Goal: Task Accomplishment & Management: Manage account settings

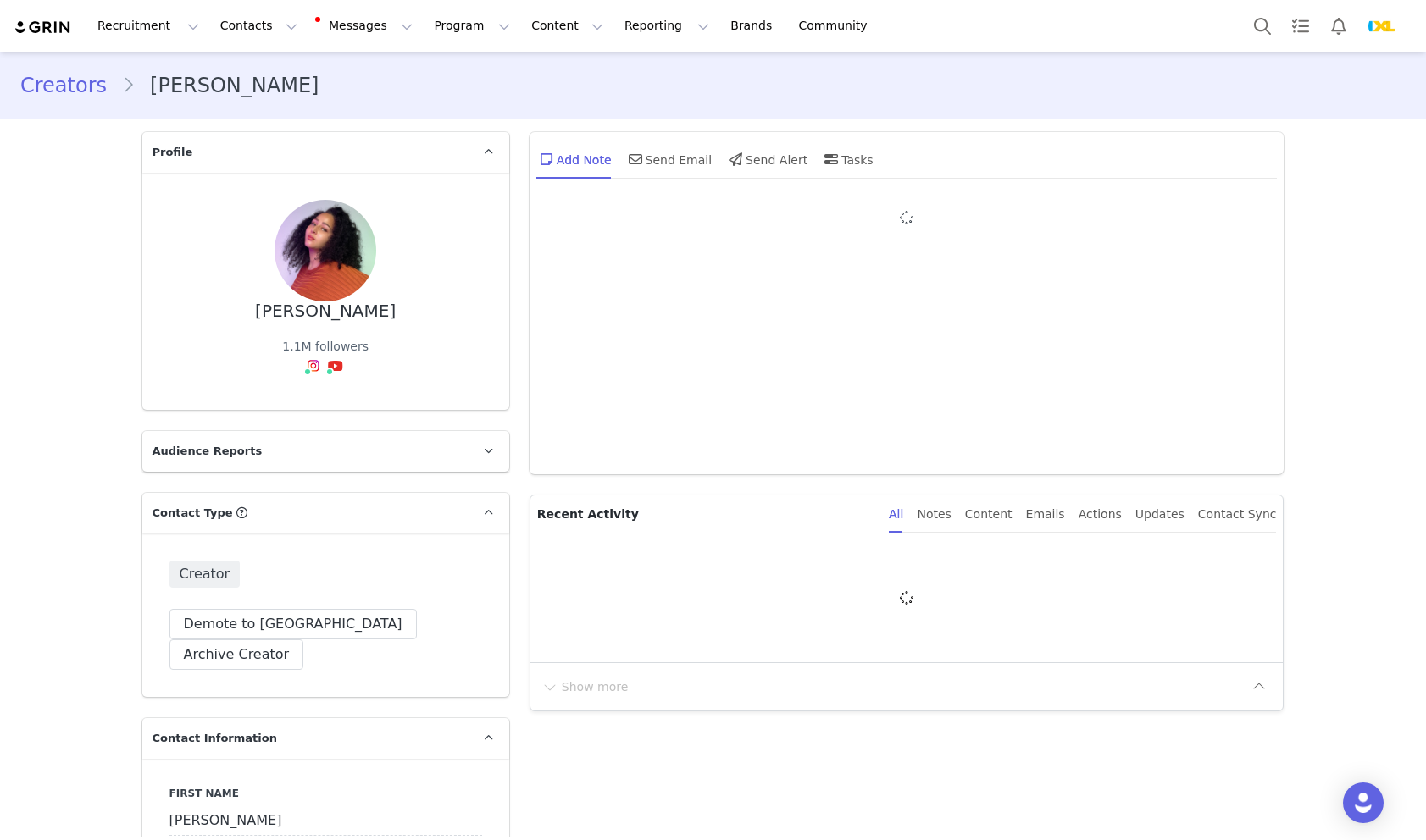
type input "+1 ([GEOGRAPHIC_DATA])"
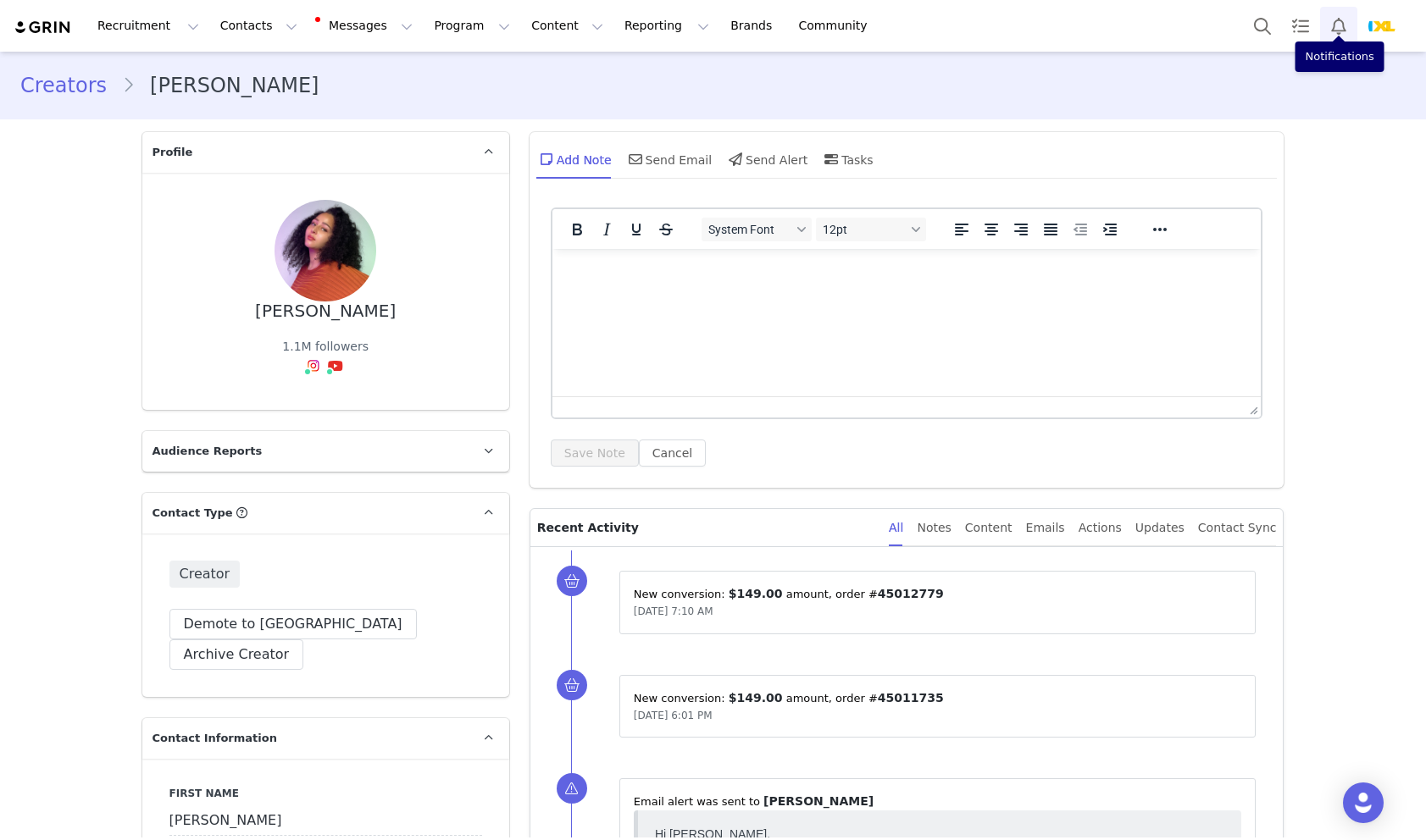
click at [1341, 24] on button "Notifications" at bounding box center [1339, 26] width 37 height 38
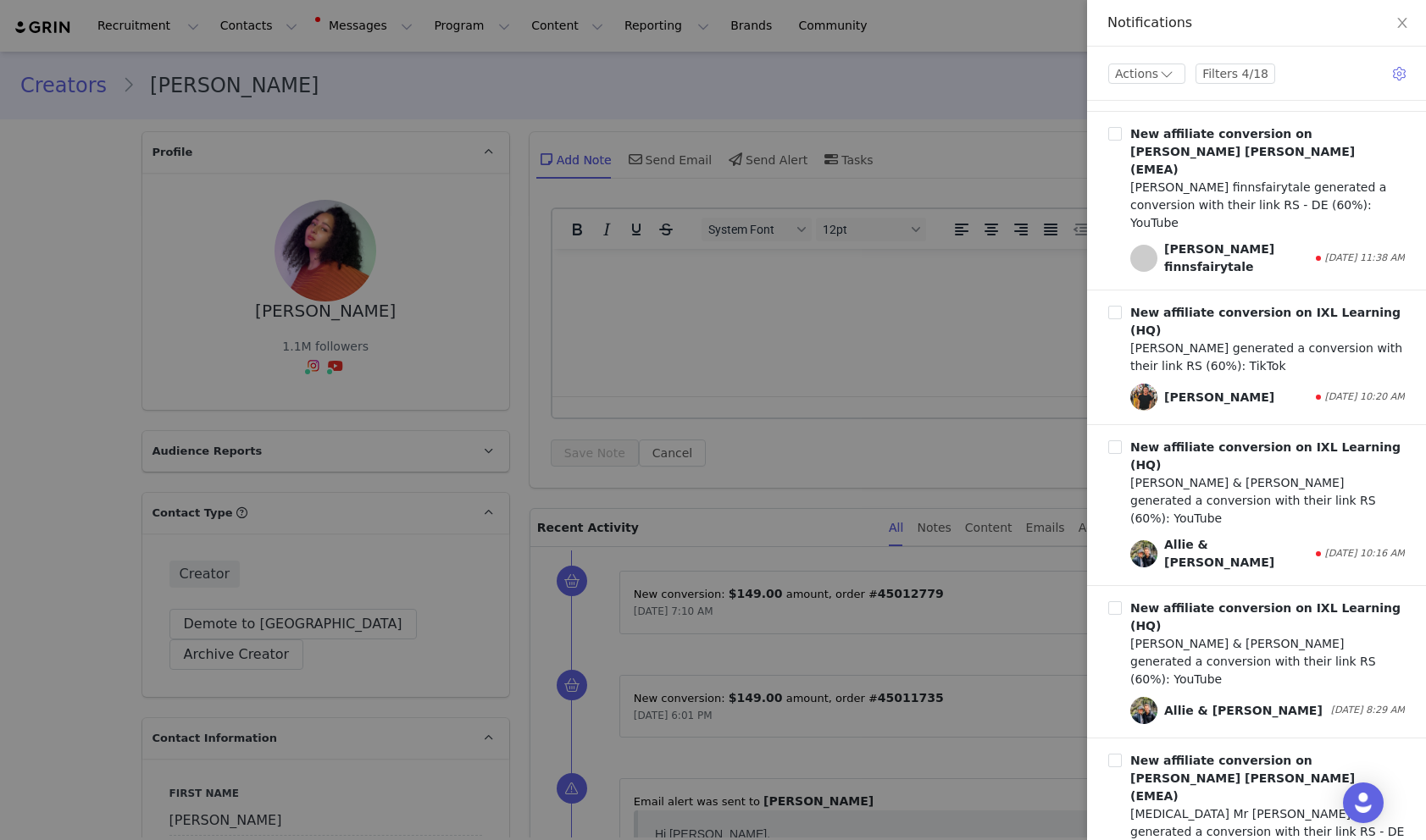
scroll to position [976, 0]
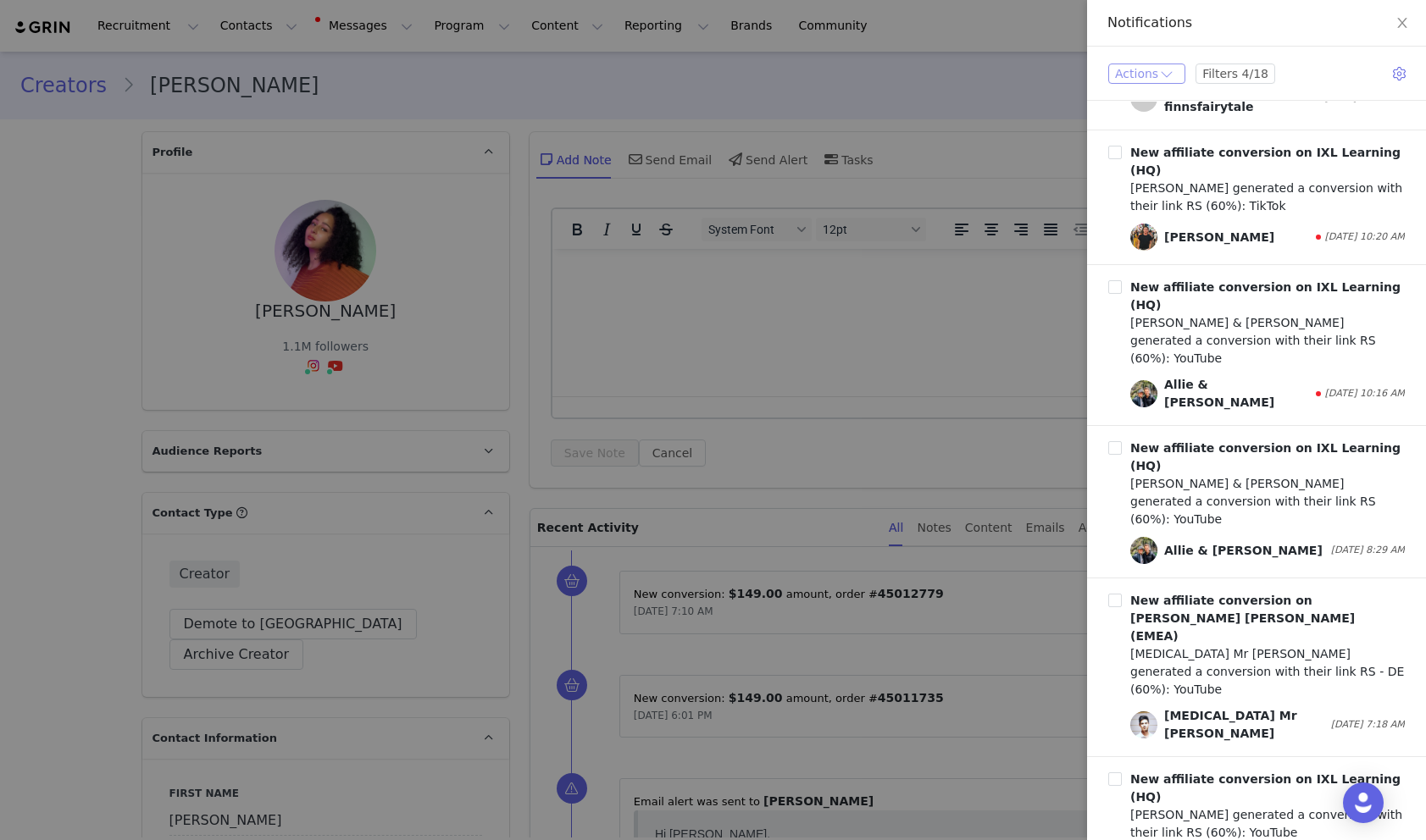
click at [1172, 82] on button "Actions" at bounding box center [1146, 73] width 77 height 20
click at [1156, 190] on li "Mark All as Read" at bounding box center [1167, 193] width 118 height 27
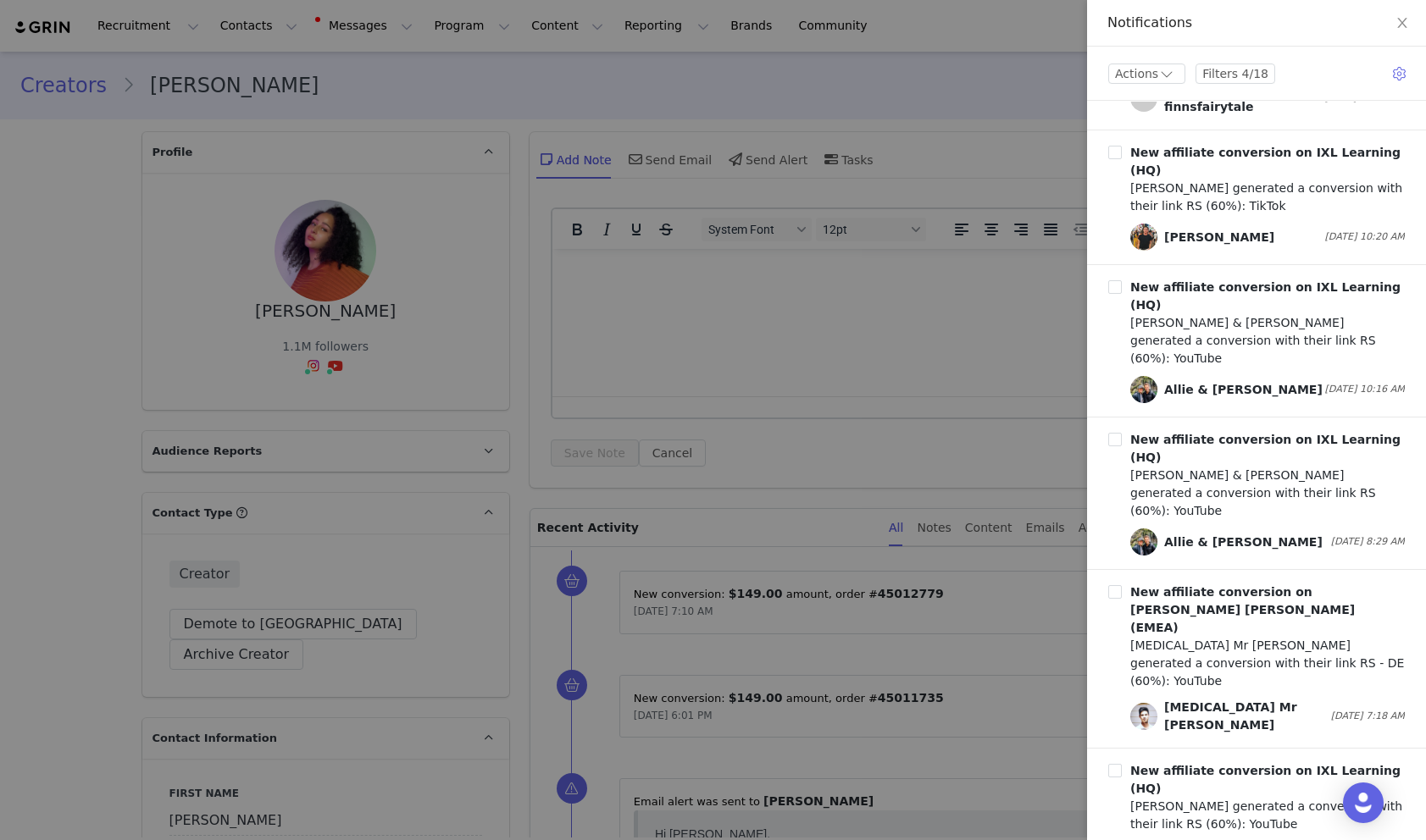
click at [644, 298] on div at bounding box center [713, 420] width 1426 height 840
